Goal: Navigation & Orientation: Find specific page/section

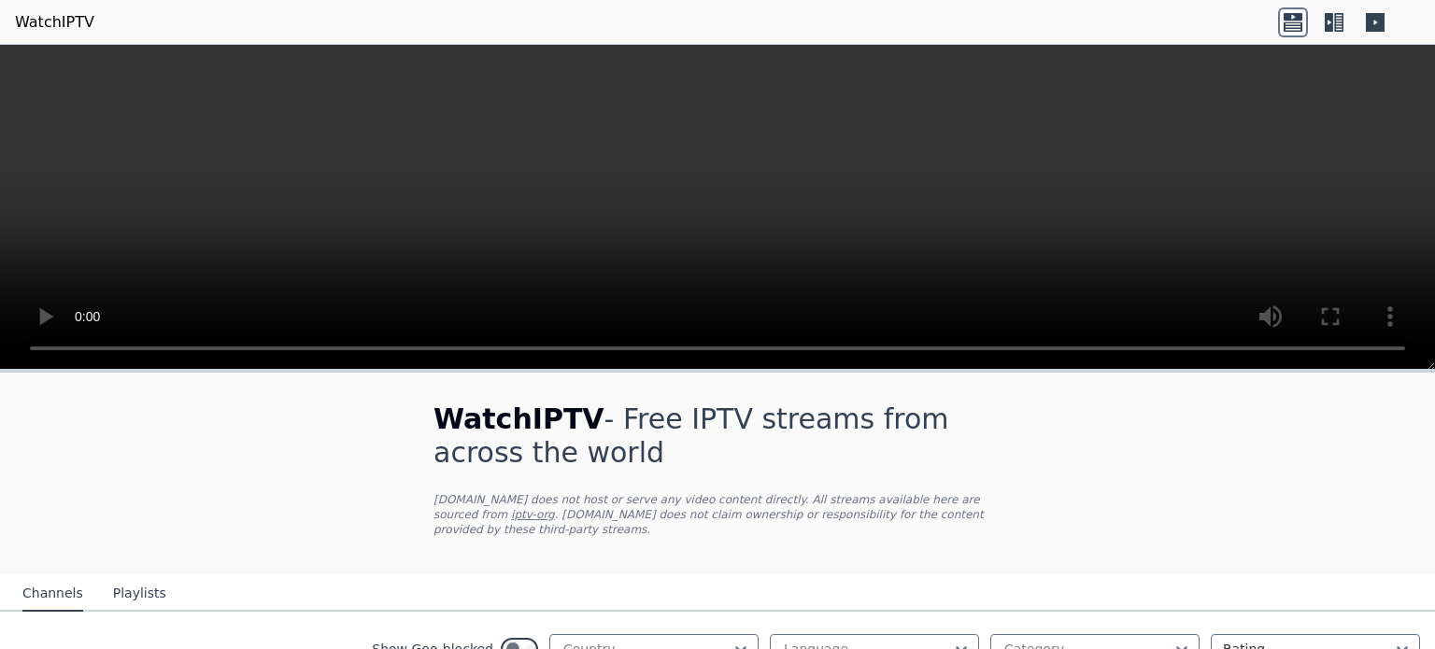
scroll to position [172, 0]
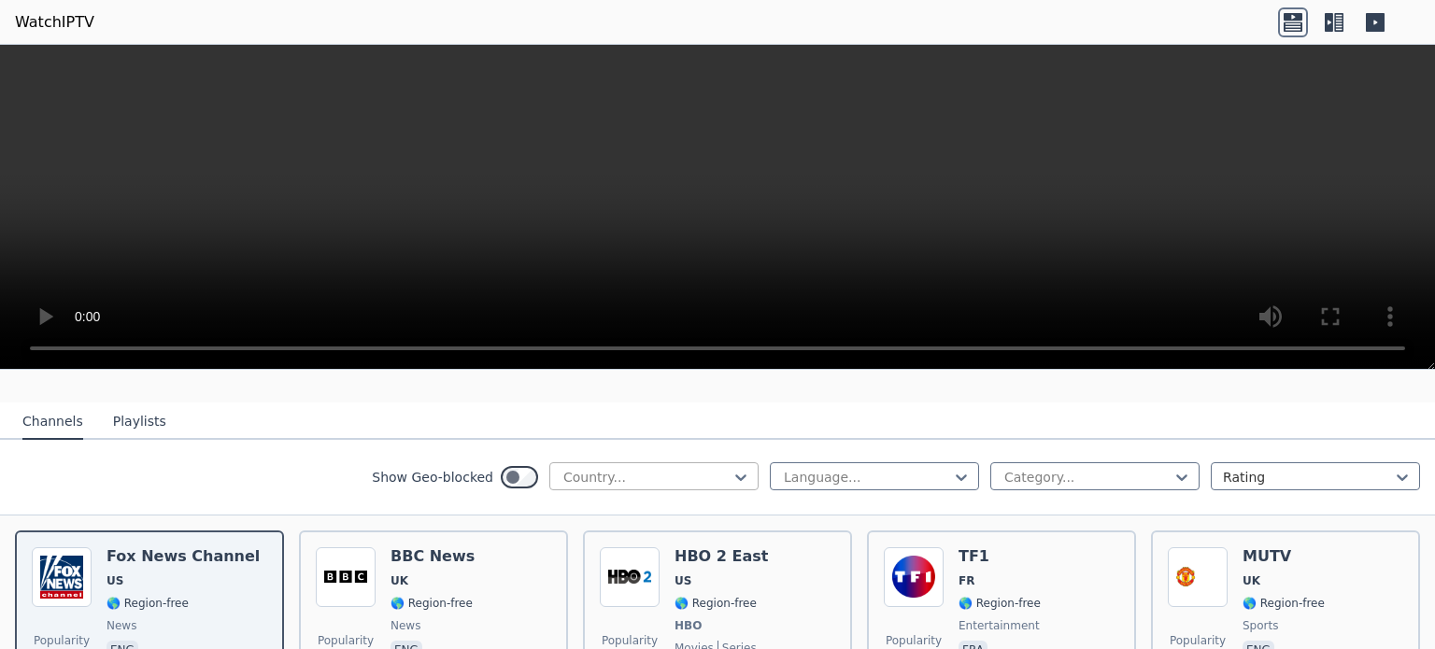
click at [627, 462] on div "Country..." at bounding box center [653, 476] width 209 height 28
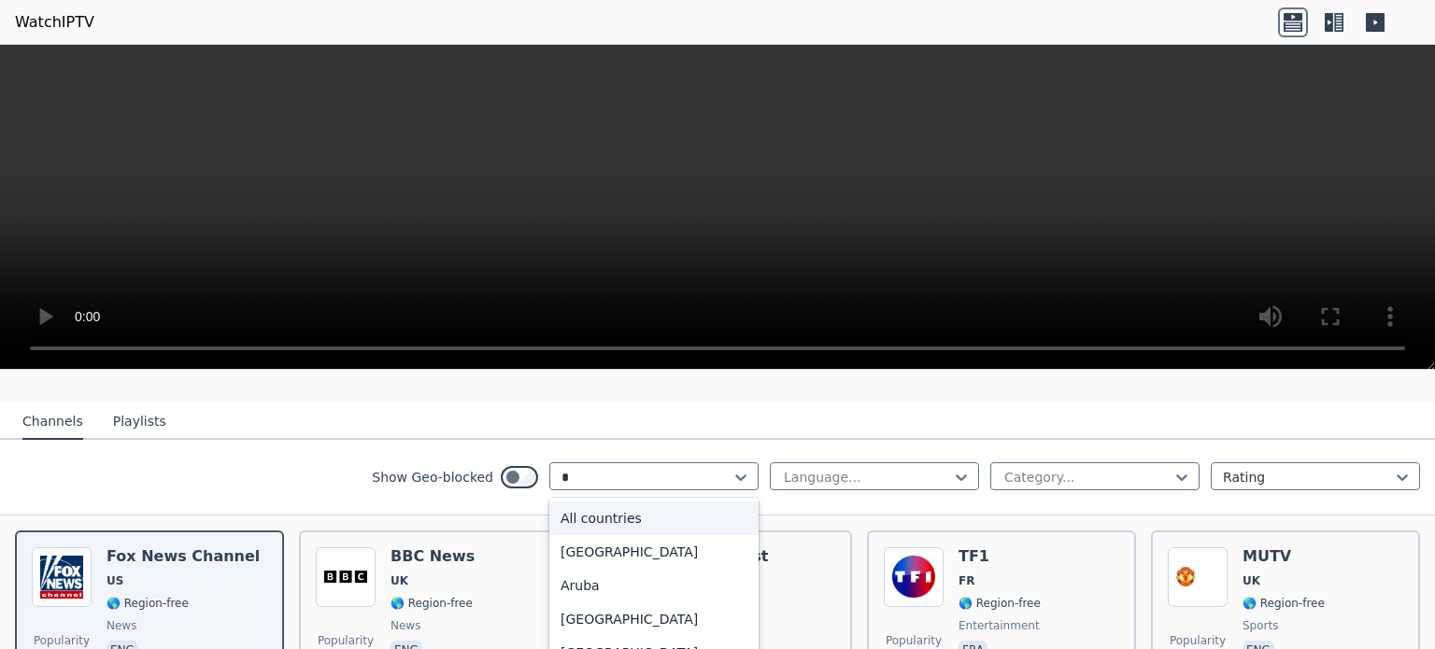
type input "**"
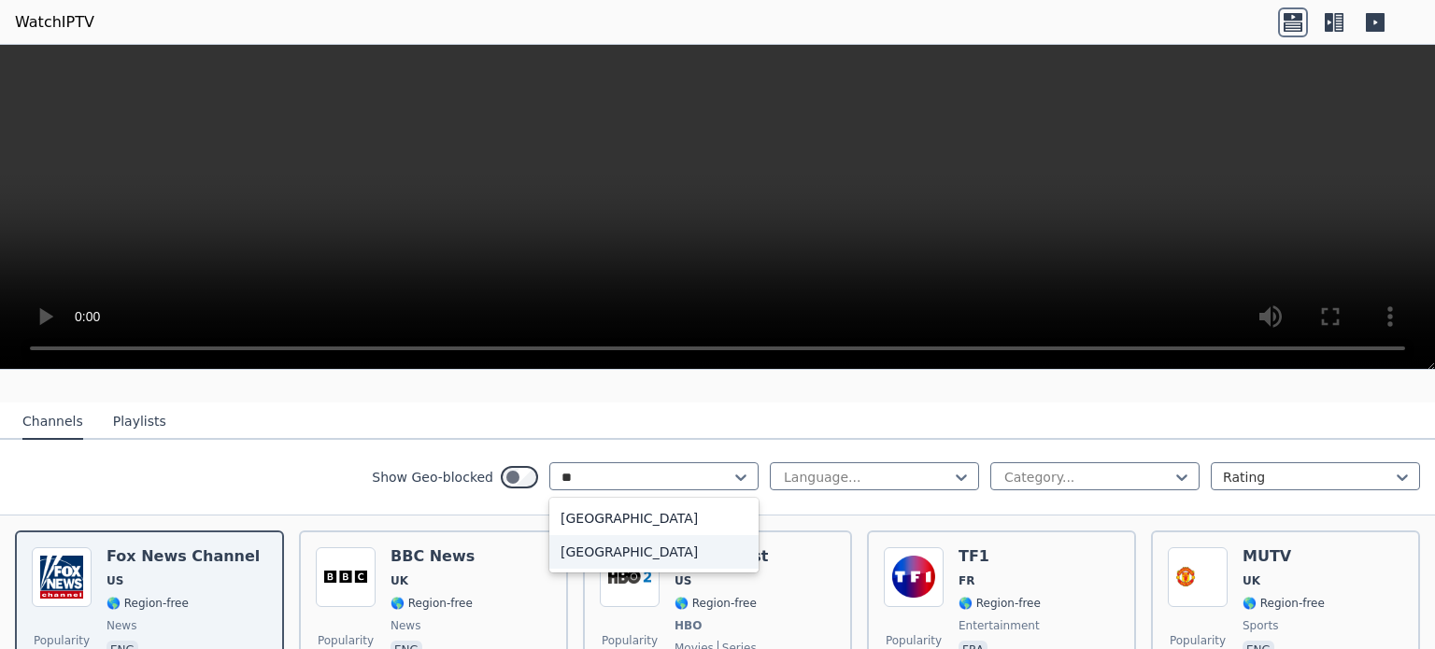
click at [602, 548] on div "[GEOGRAPHIC_DATA]" at bounding box center [653, 552] width 209 height 34
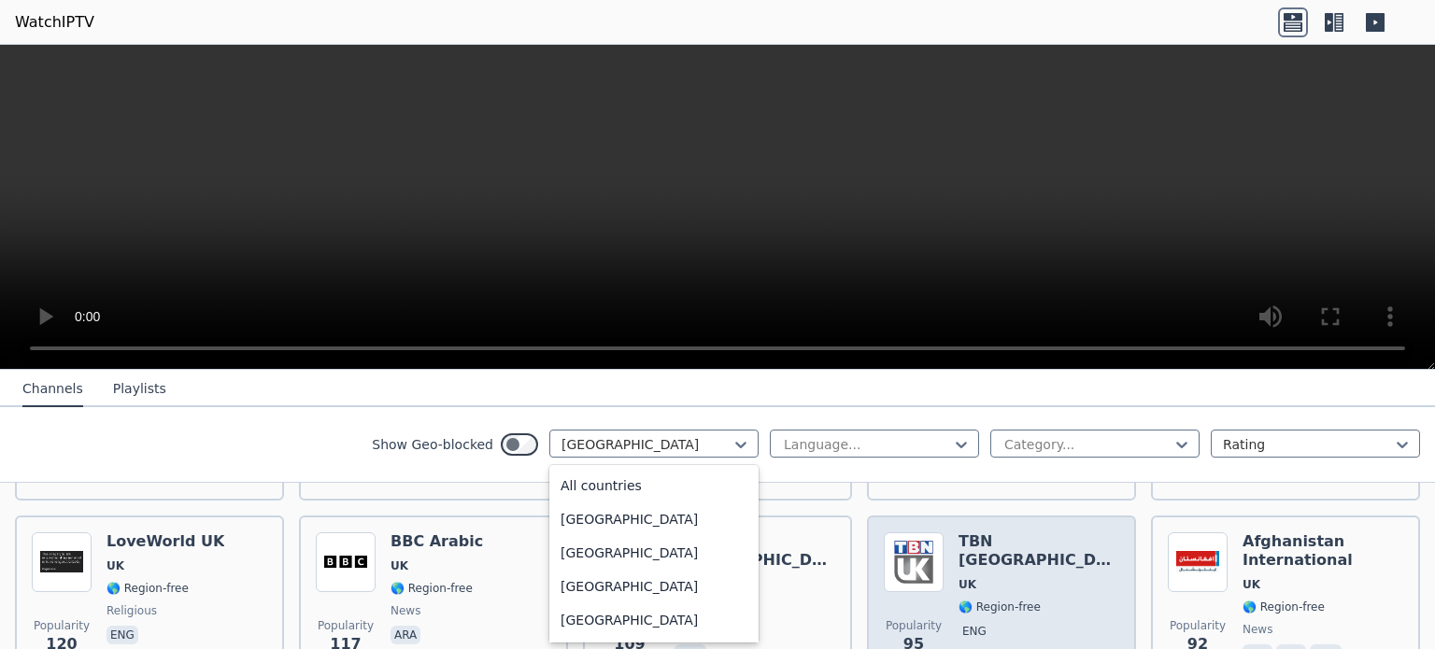
scroll to position [6480, 0]
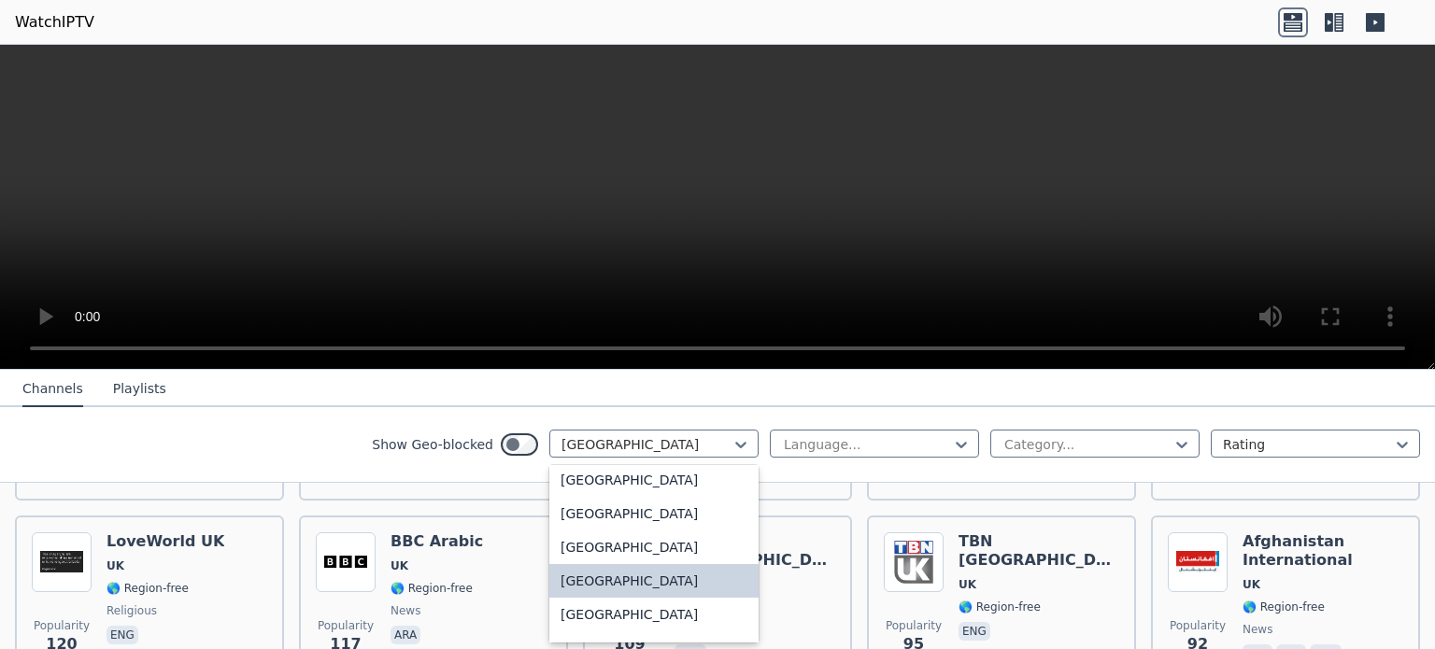
click at [566, 580] on div "[GEOGRAPHIC_DATA]" at bounding box center [653, 581] width 209 height 34
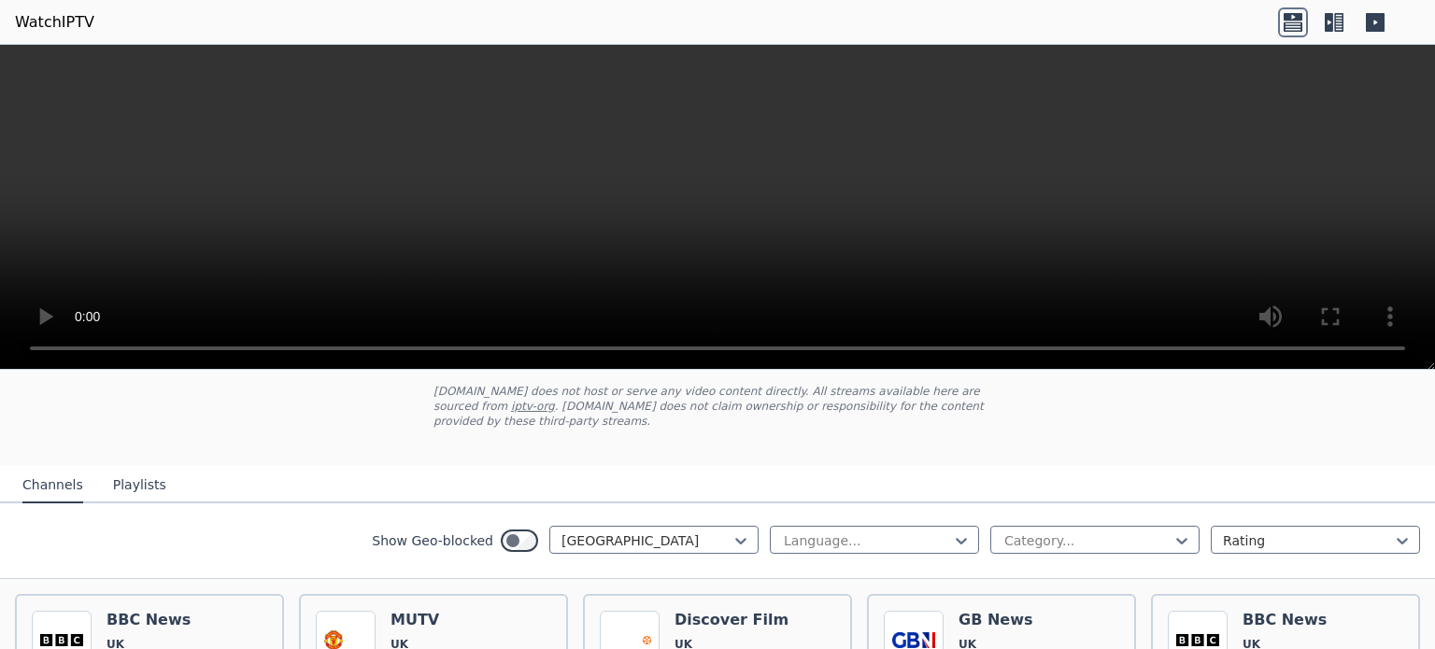
scroll to position [110, 0]
click at [1040, 524] on div "Category..." at bounding box center [1094, 538] width 209 height 28
click at [113, 474] on button "Playlists" at bounding box center [139, 483] width 53 height 35
